Goal: Task Accomplishment & Management: Manage account settings

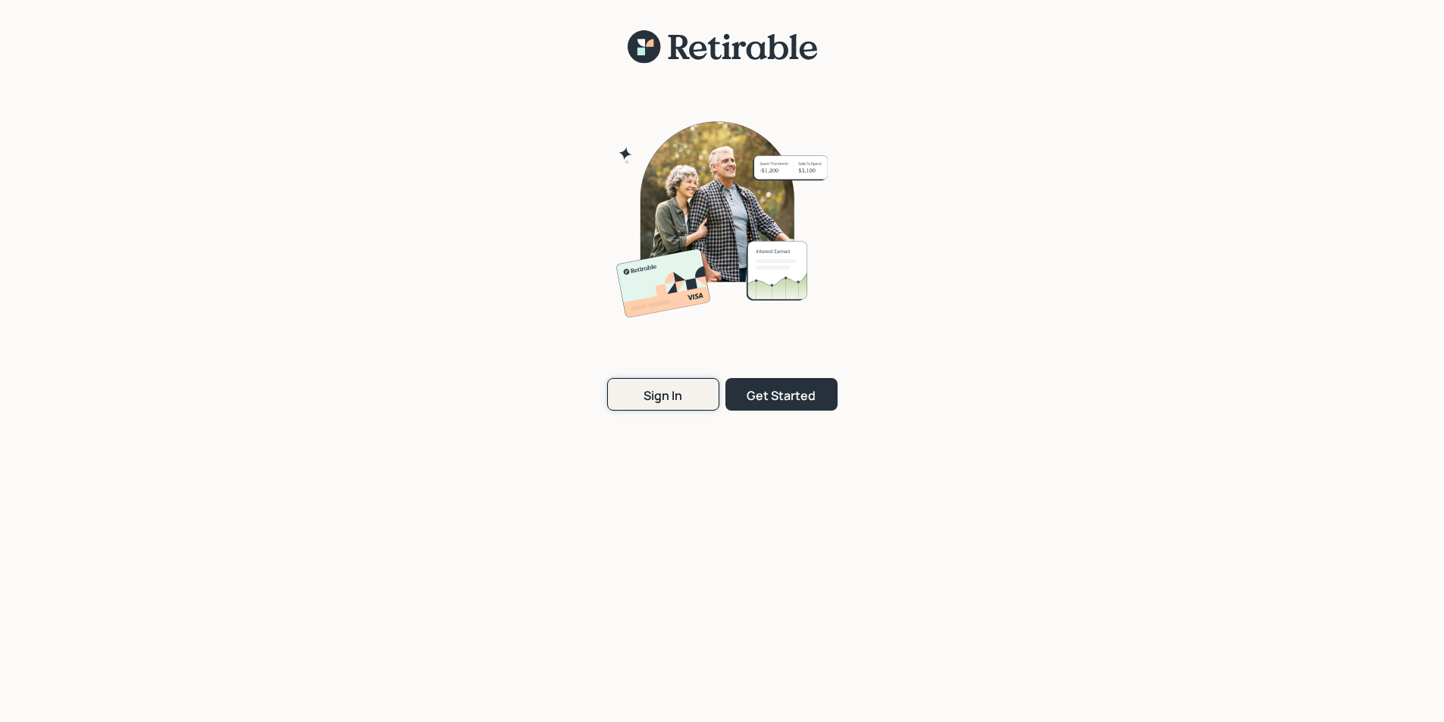
click at [625, 394] on button "Sign In" at bounding box center [663, 394] width 112 height 33
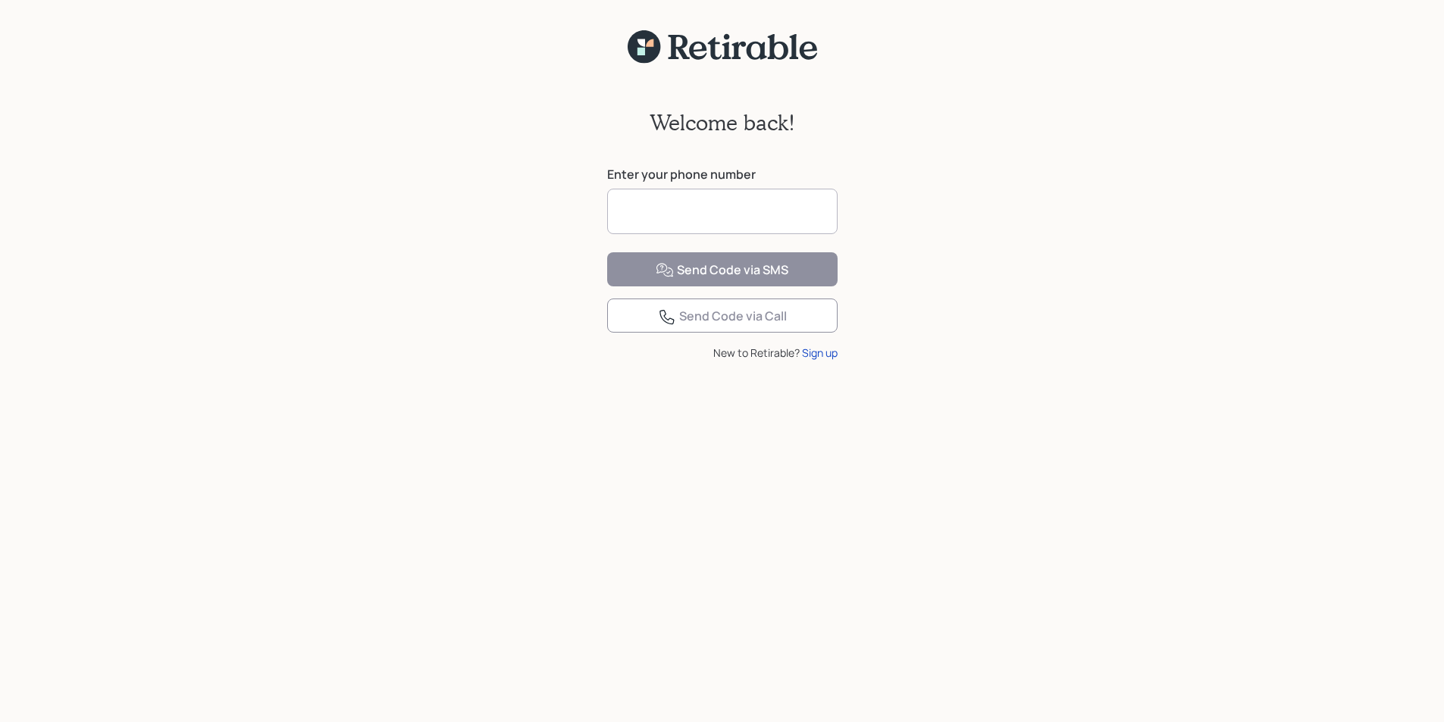
click at [634, 211] on input at bounding box center [722, 211] width 230 height 45
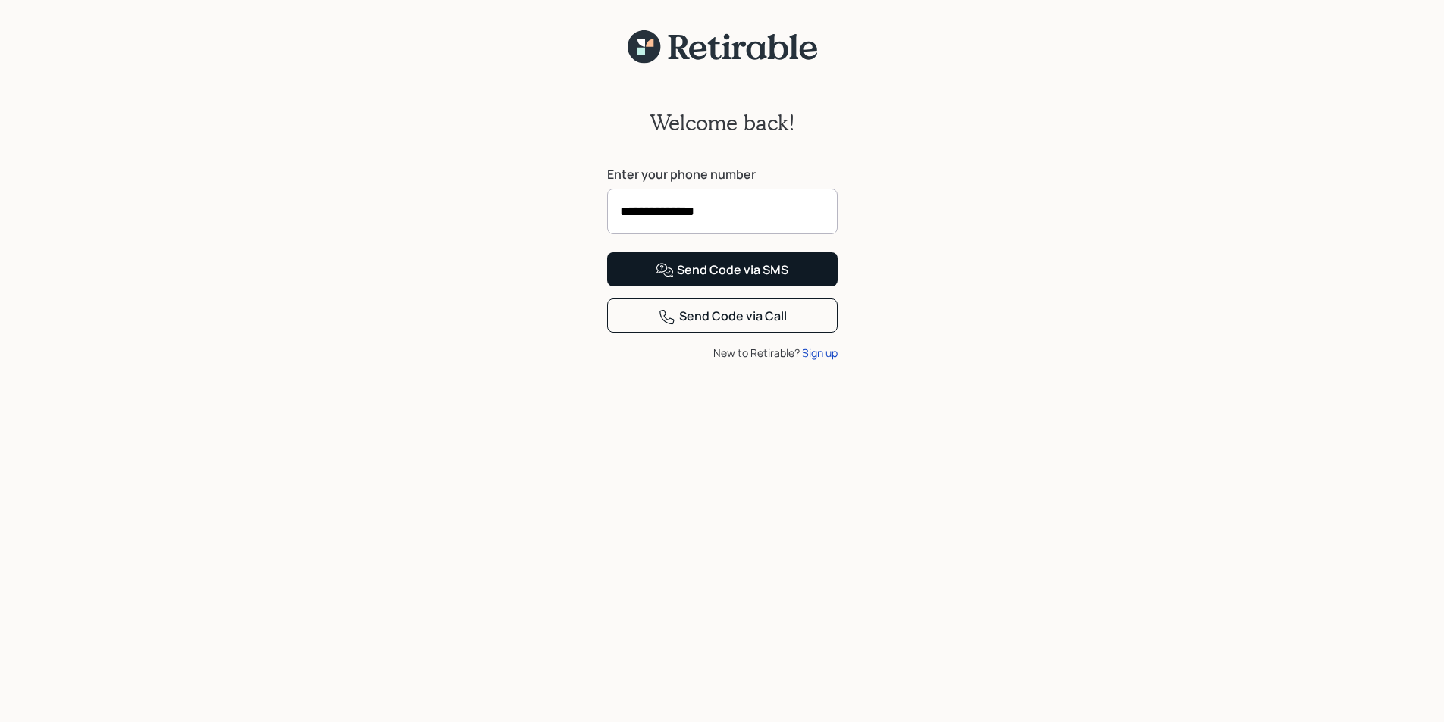
type input "**********"
click at [737, 280] on div "Send Code via SMS" at bounding box center [722, 270] width 133 height 18
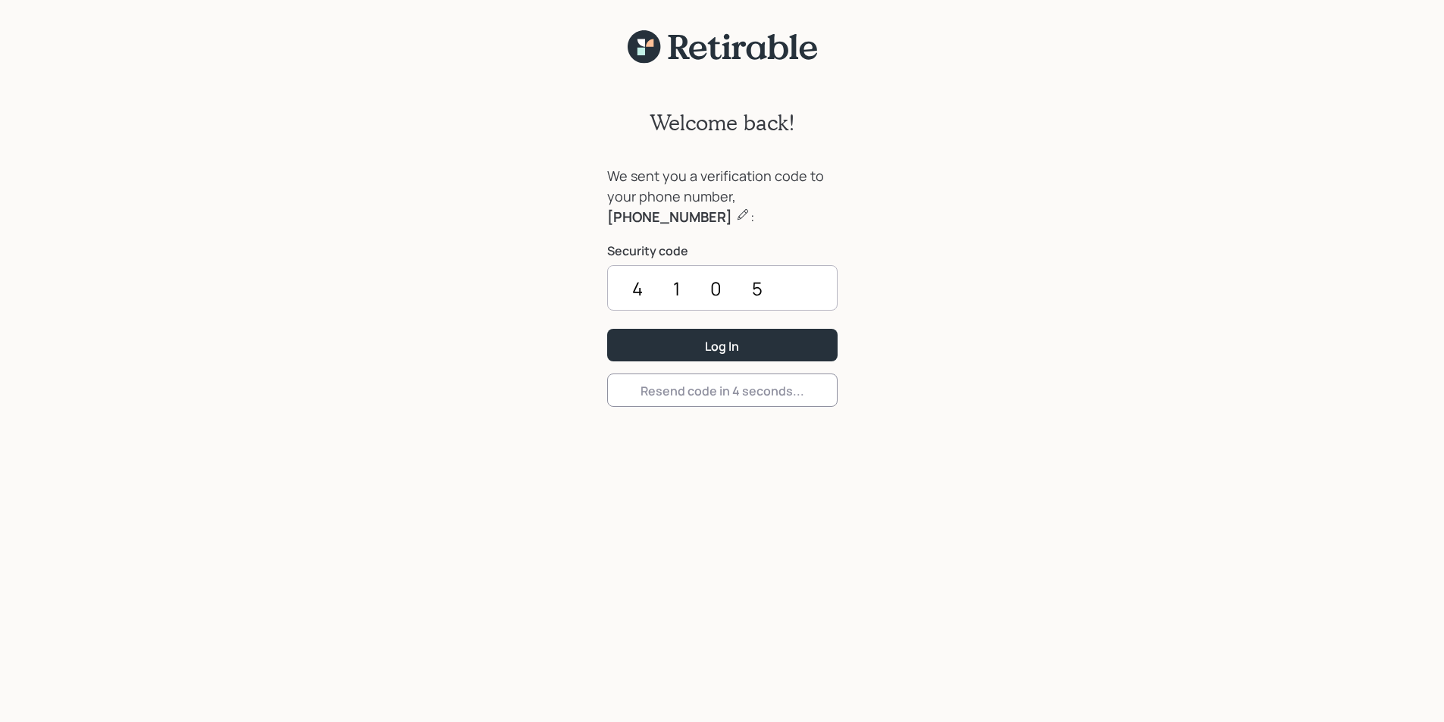
type input "4105"
click at [607, 329] on button "Log In" at bounding box center [722, 345] width 230 height 33
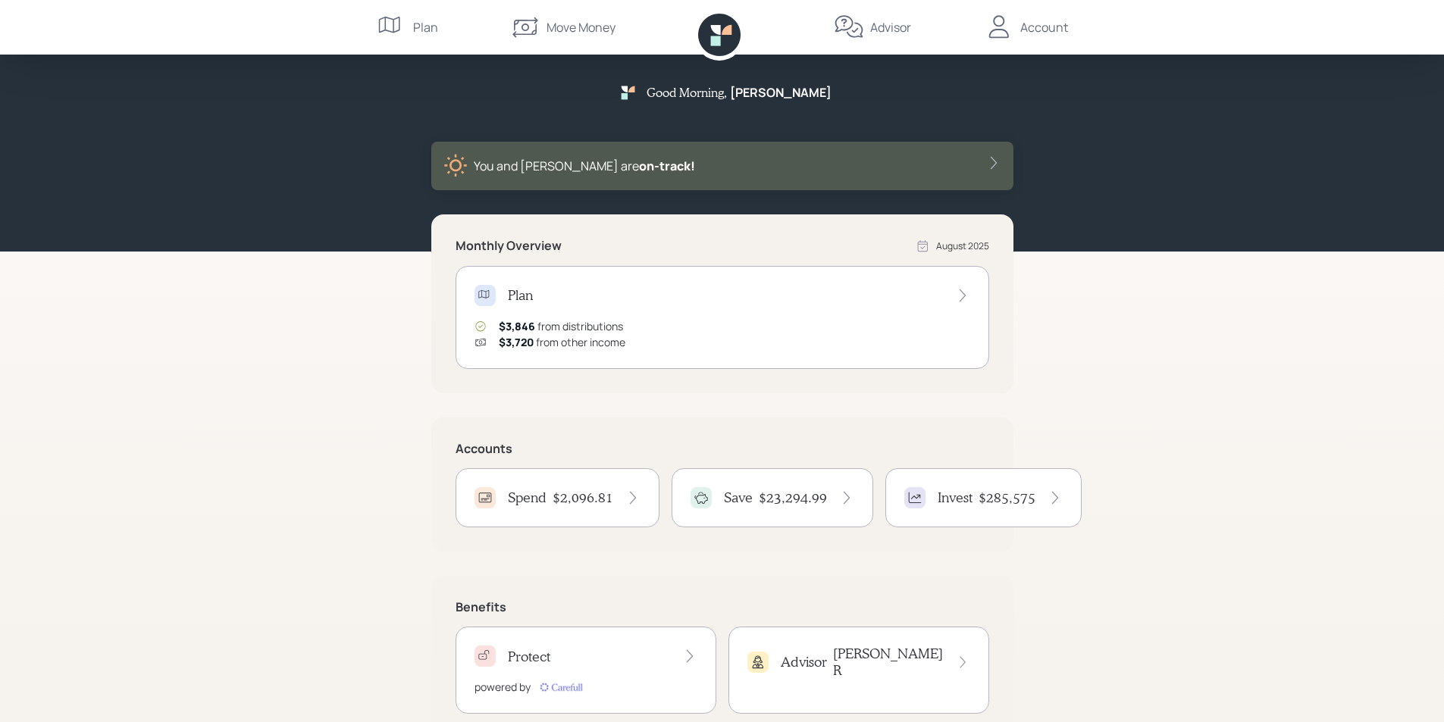
click at [593, 497] on h4 "$2,096.81" at bounding box center [583, 498] width 61 height 17
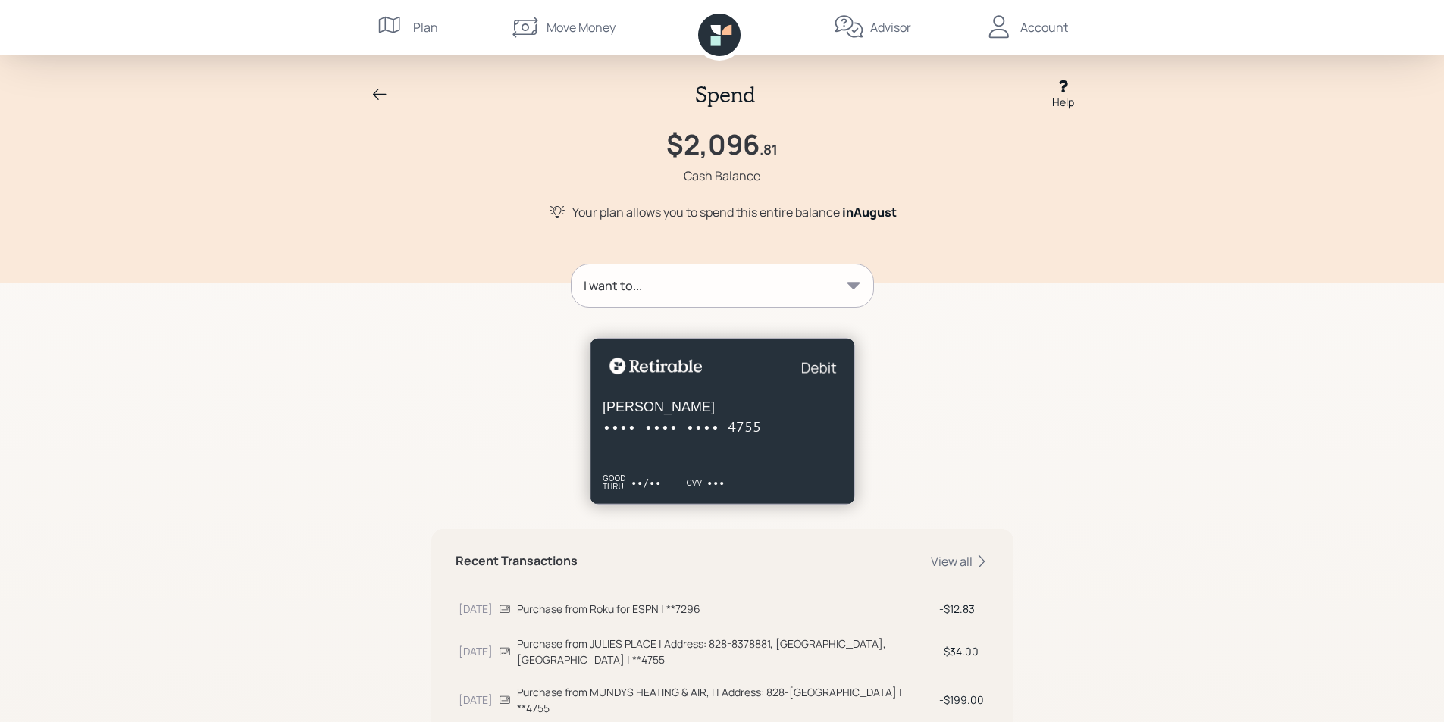
click at [378, 94] on icon at bounding box center [380, 94] width 14 height 11
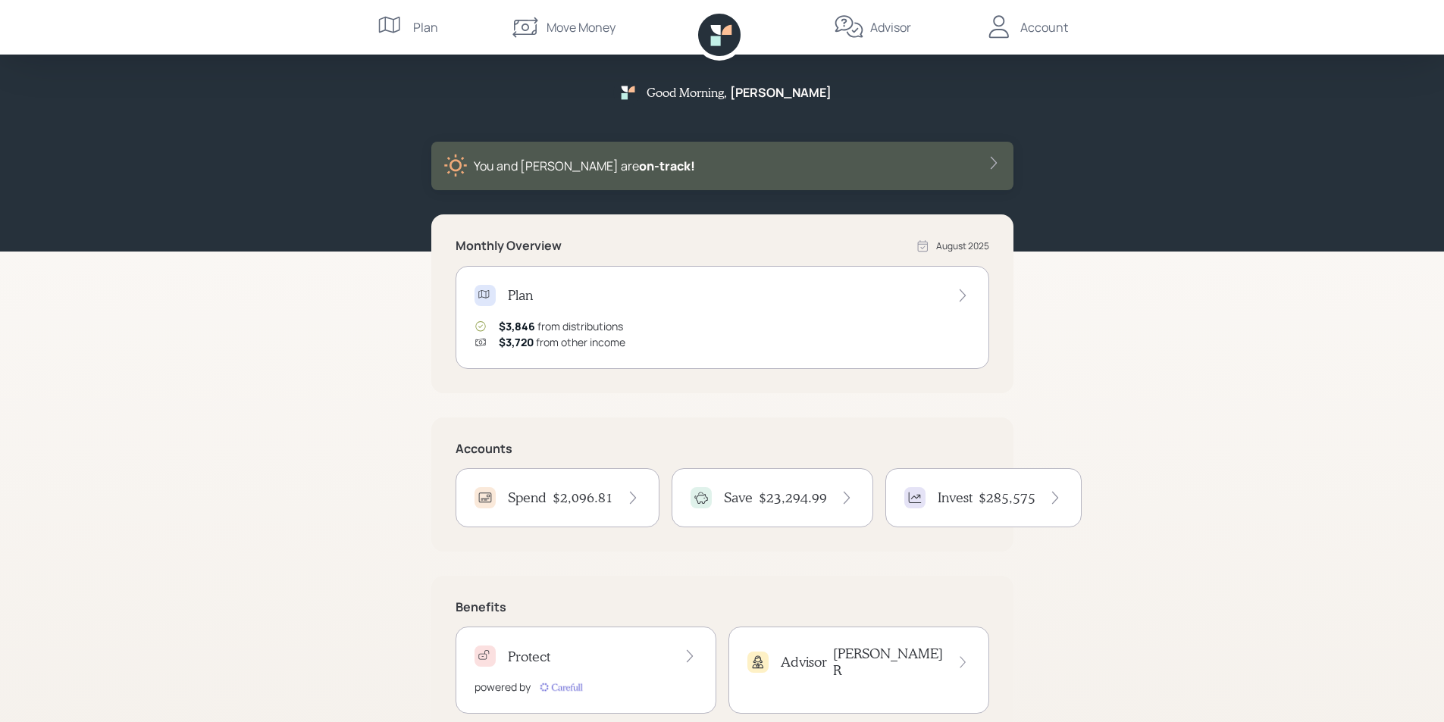
click at [1046, 27] on div "Account" at bounding box center [1044, 27] width 48 height 18
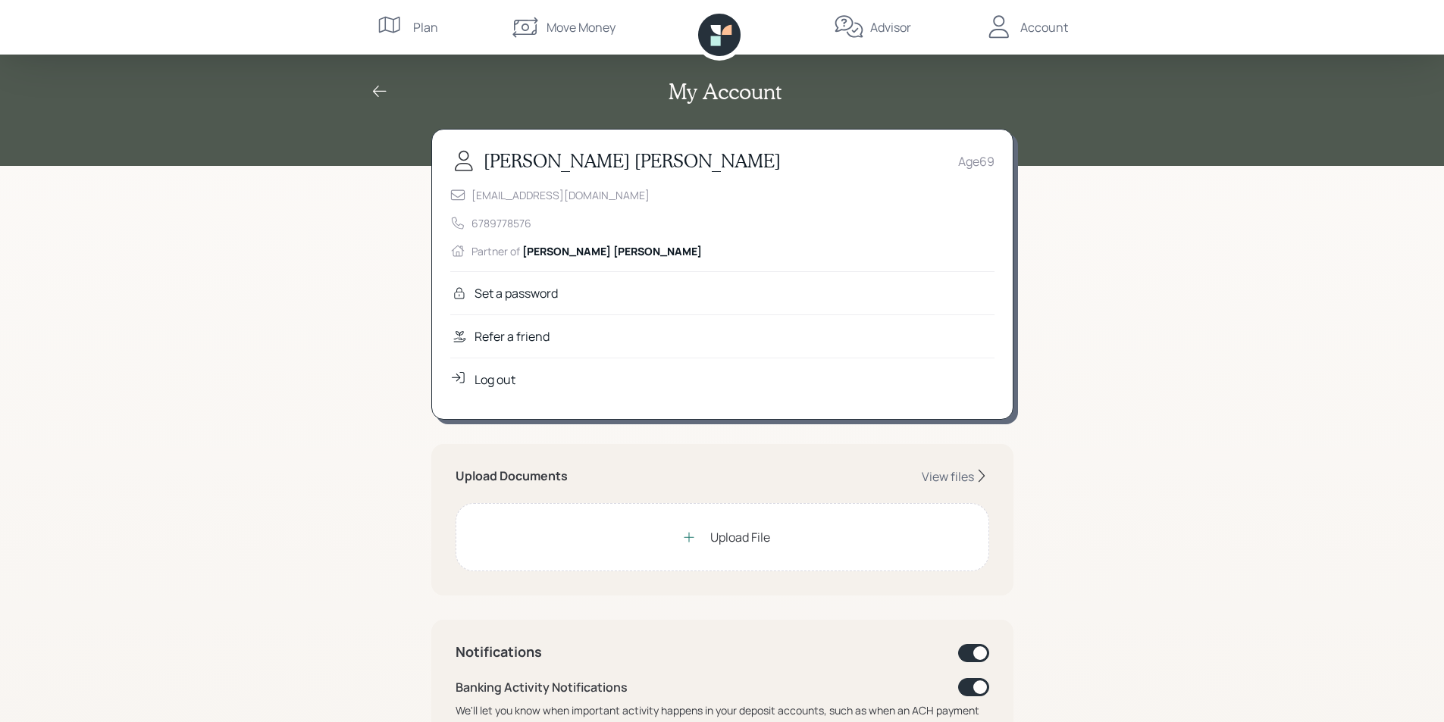
click at [487, 379] on div "Log out" at bounding box center [494, 380] width 41 height 18
